Goal: Obtain resource: Download file/media

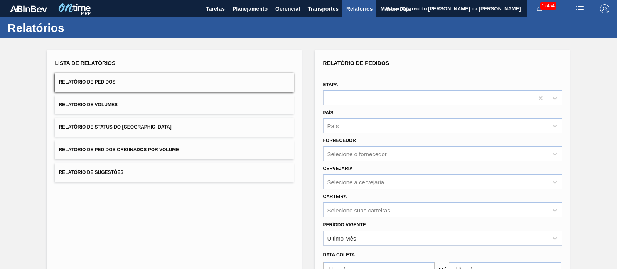
click at [312, 131] on div "Lista de Relatórios Relatório de Pedidos Relatório de Volumes Relatório de Stat…" at bounding box center [308, 198] width 617 height 318
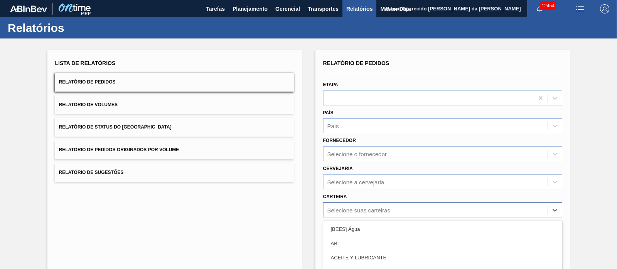
click at [331, 206] on div "option Açúcar focused, 4 of 101. 101 results available. Use Up and Down to choo…" at bounding box center [442, 210] width 239 height 15
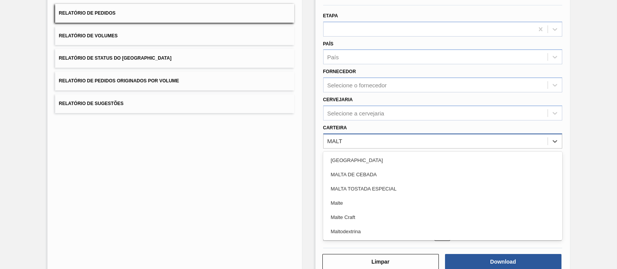
type input "MALTE"
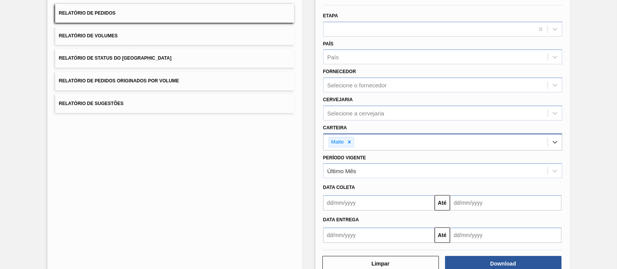
scroll to position [88, 0]
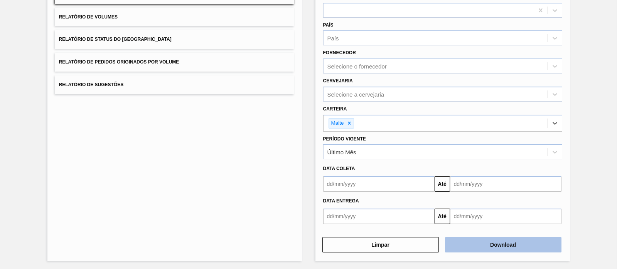
click at [527, 242] on button "Download" at bounding box center [503, 244] width 116 height 15
